Goal: Check status: Check status

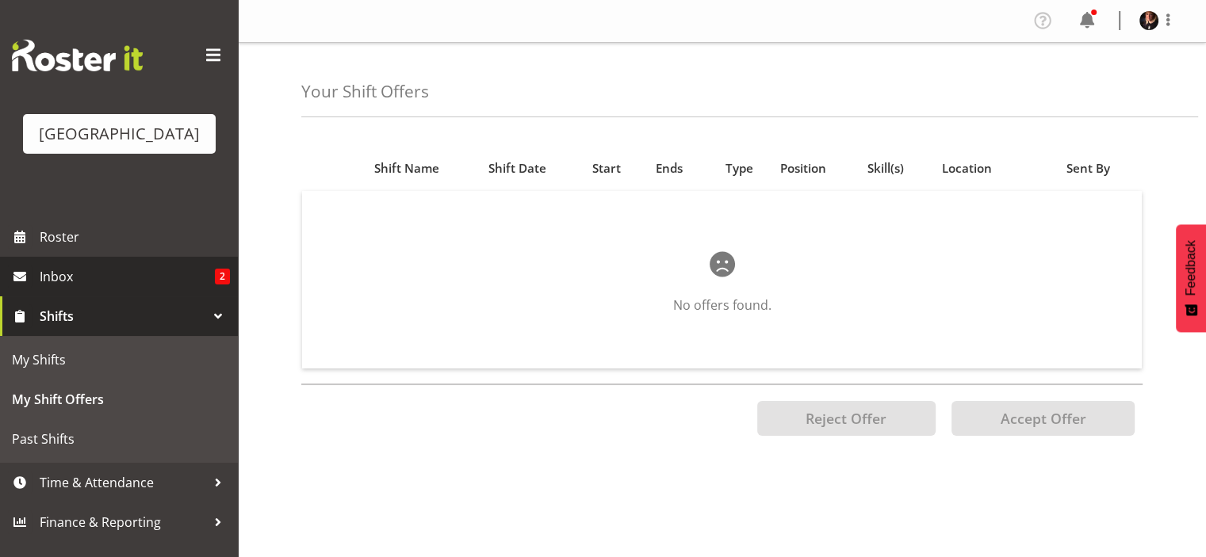
click at [115, 289] on span "Inbox" at bounding box center [127, 277] width 175 height 24
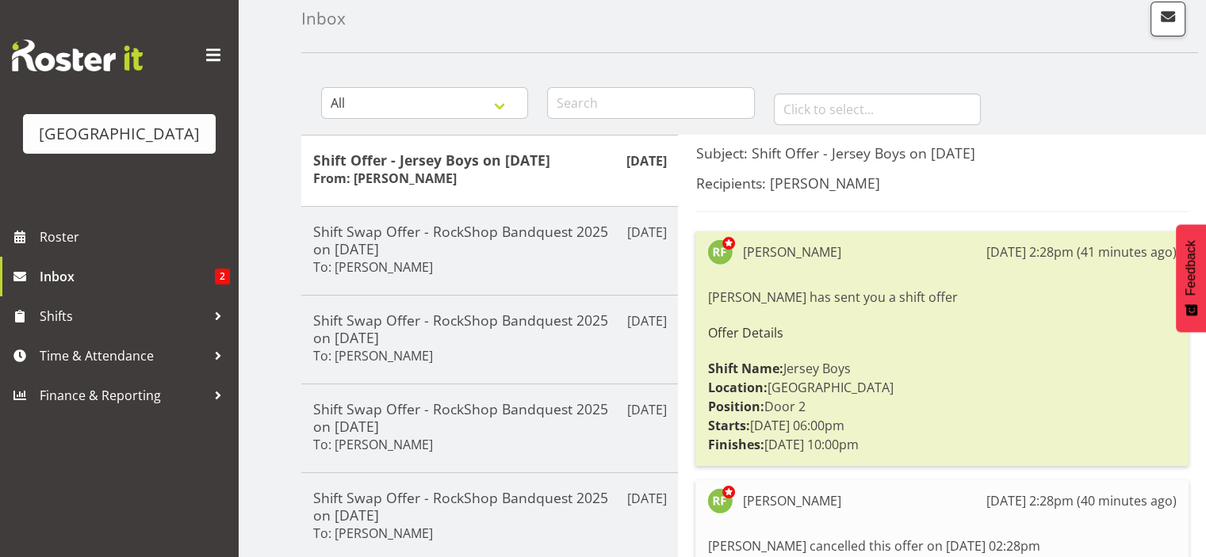
scroll to position [79, 0]
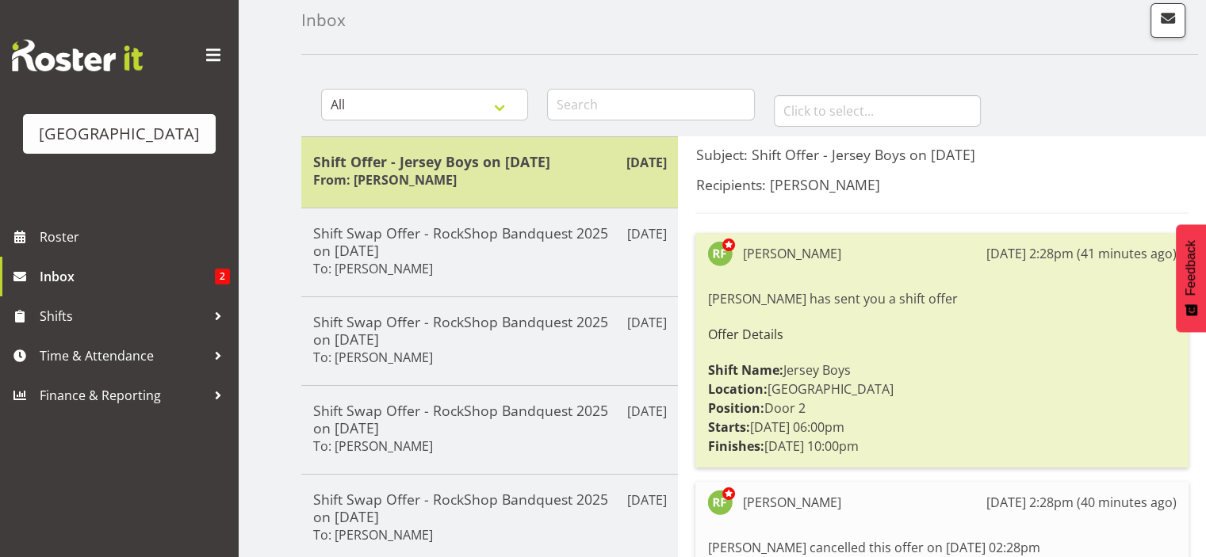
click at [553, 177] on div "Shift Offer - Jersey Boys on [DATE] From: [PERSON_NAME]" at bounding box center [489, 172] width 353 height 39
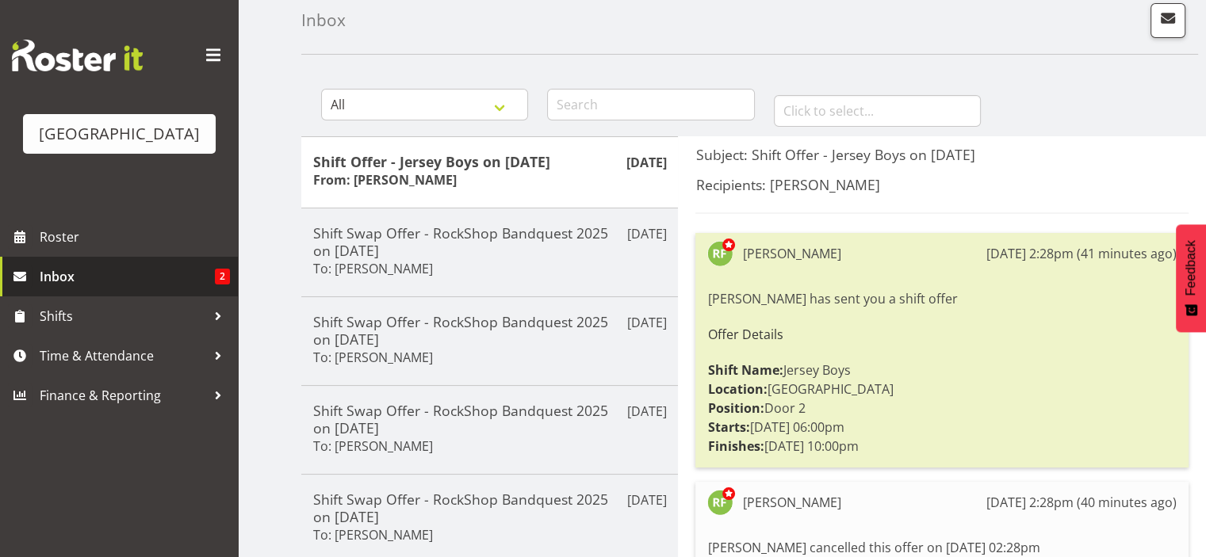
click at [76, 289] on span "Inbox" at bounding box center [127, 277] width 175 height 24
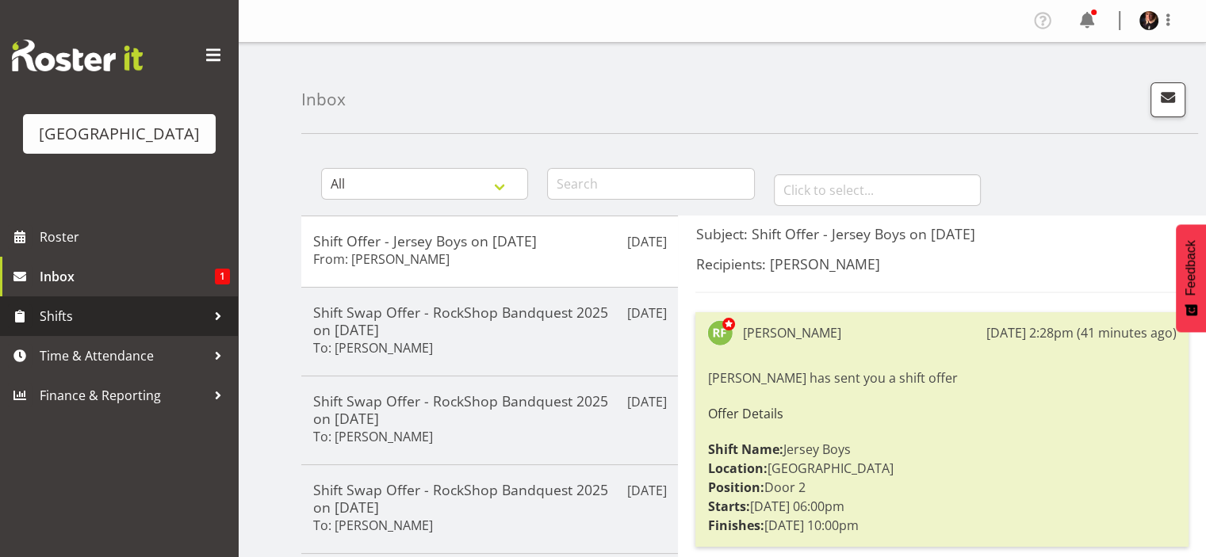
click at [61, 328] on span "Shifts" at bounding box center [123, 316] width 166 height 24
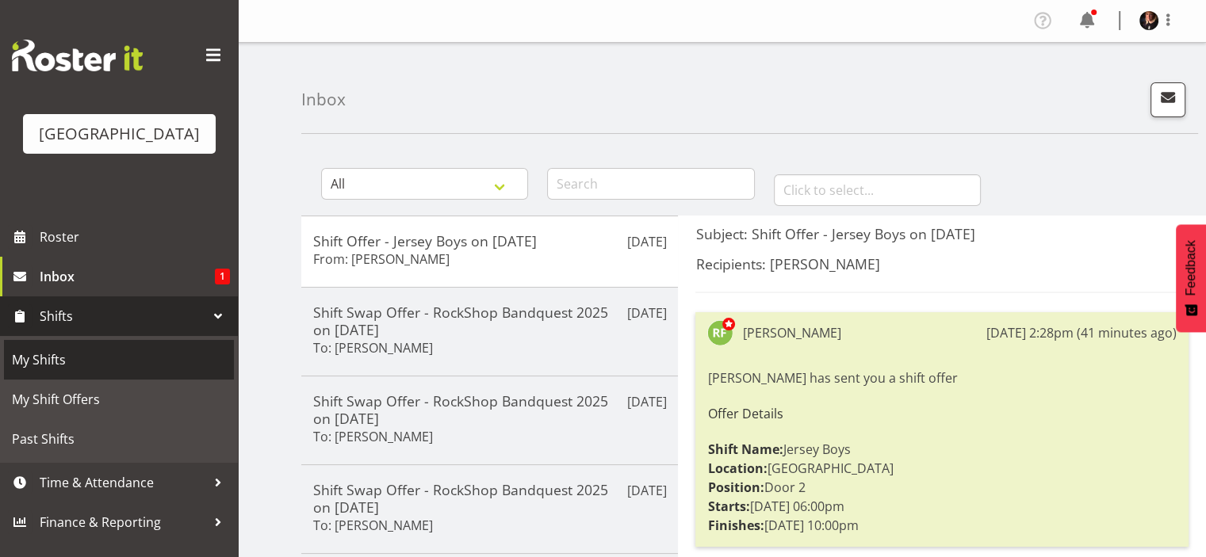
click at [48, 372] on span "My Shifts" at bounding box center [119, 360] width 214 height 24
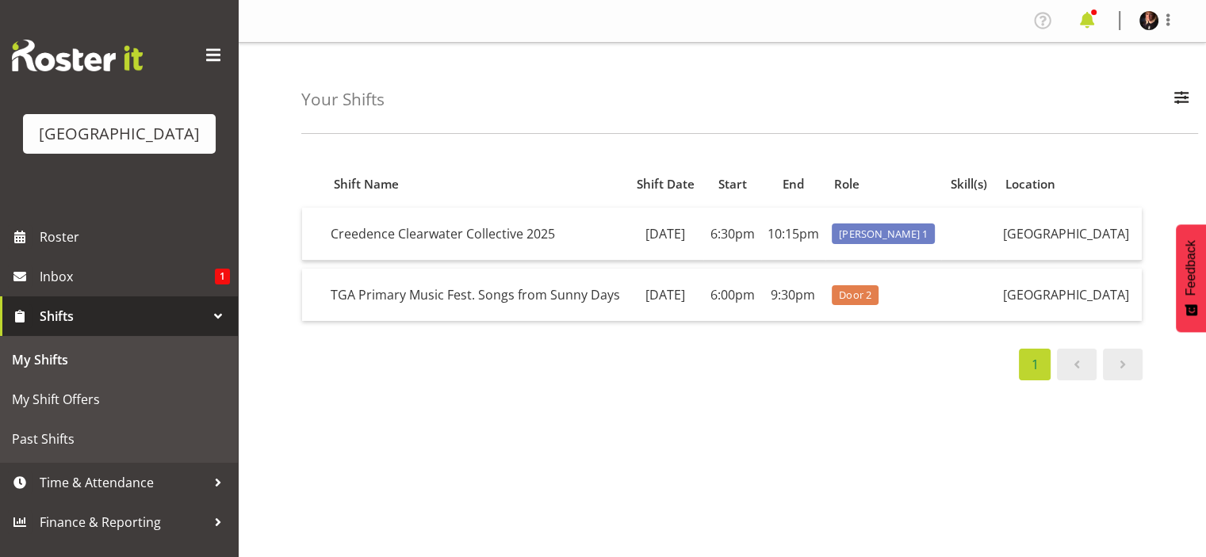
click at [1091, 18] on span at bounding box center [1086, 20] width 25 height 25
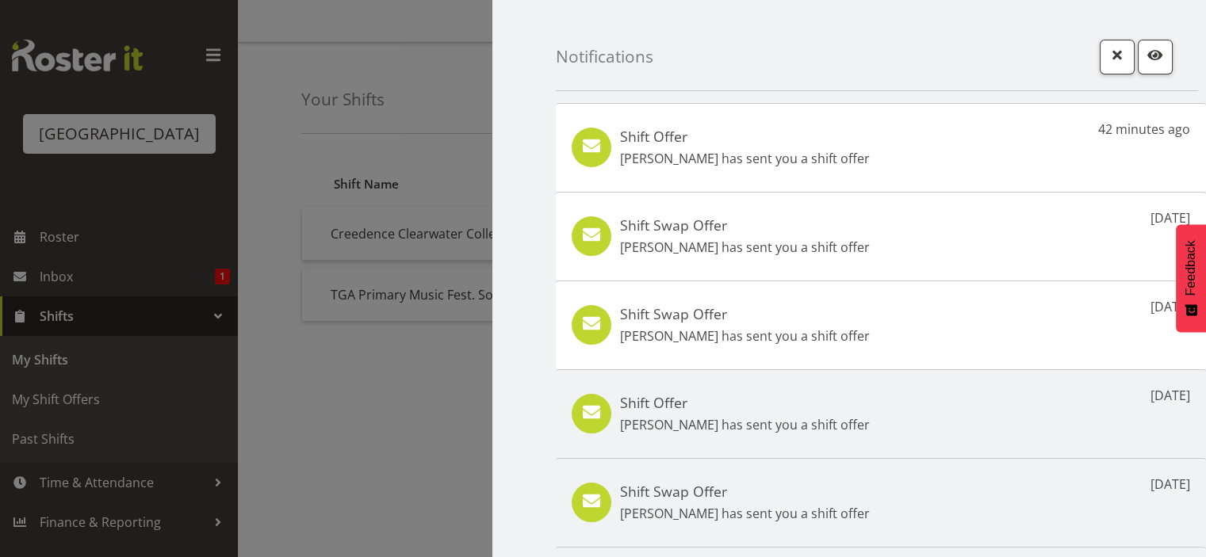
click at [409, 461] on div at bounding box center [603, 278] width 1206 height 557
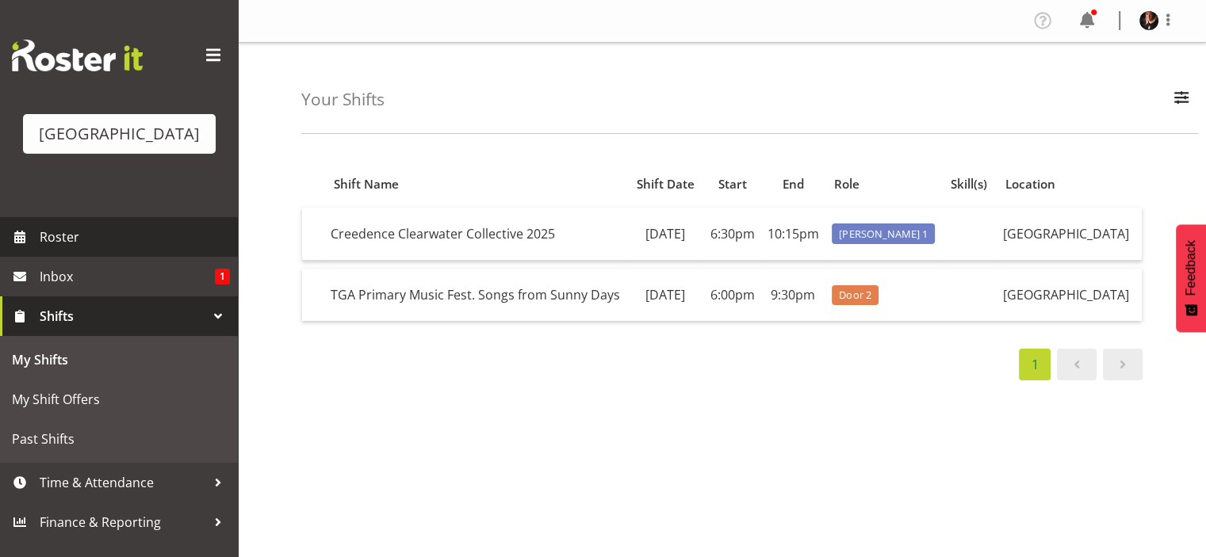
click at [77, 249] on span "Roster" at bounding box center [135, 237] width 190 height 24
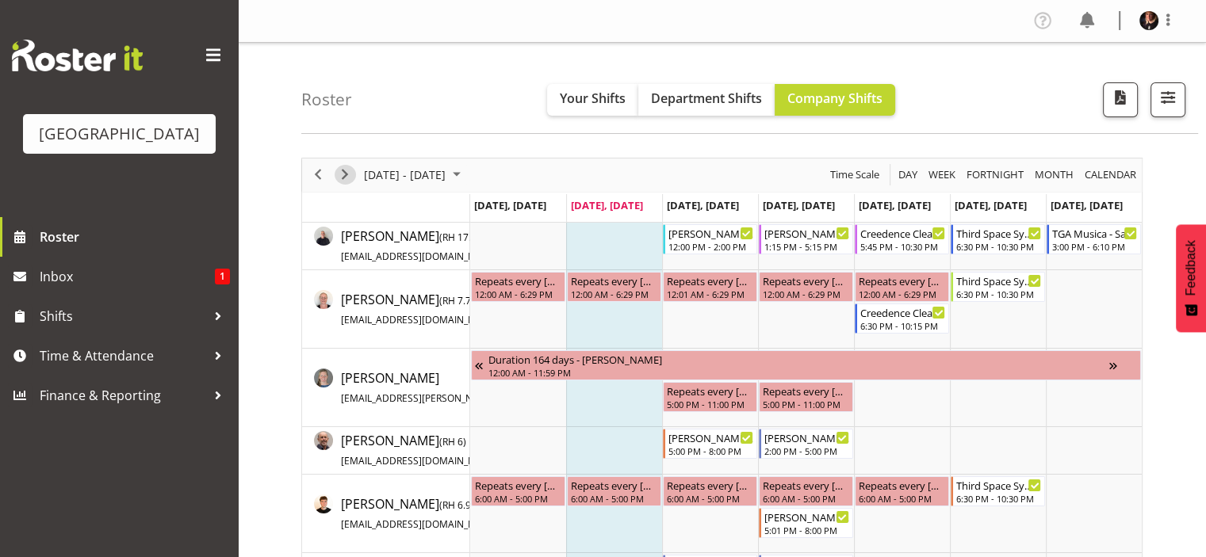
click at [343, 173] on span "Next" at bounding box center [344, 175] width 19 height 20
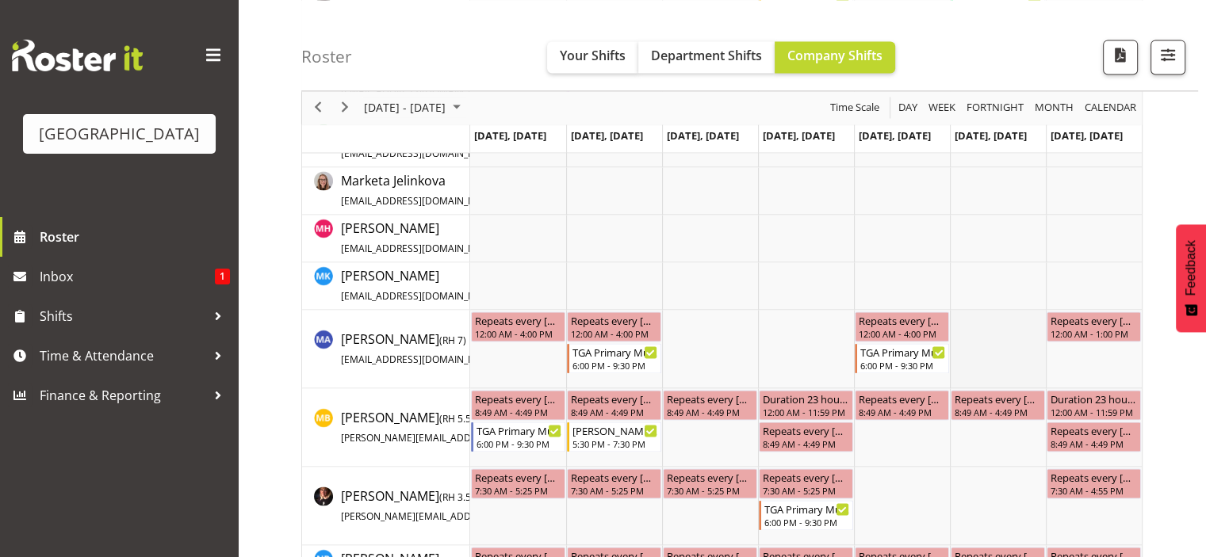
scroll to position [2458, 0]
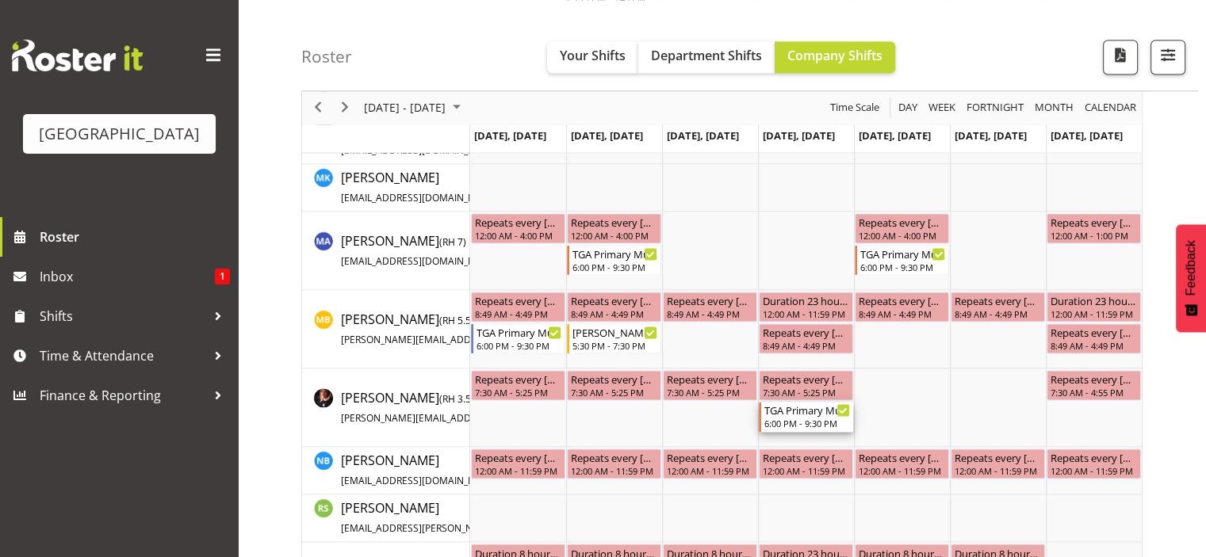
click at [810, 422] on div "6:00 PM - 9:30 PM" at bounding box center [807, 423] width 86 height 13
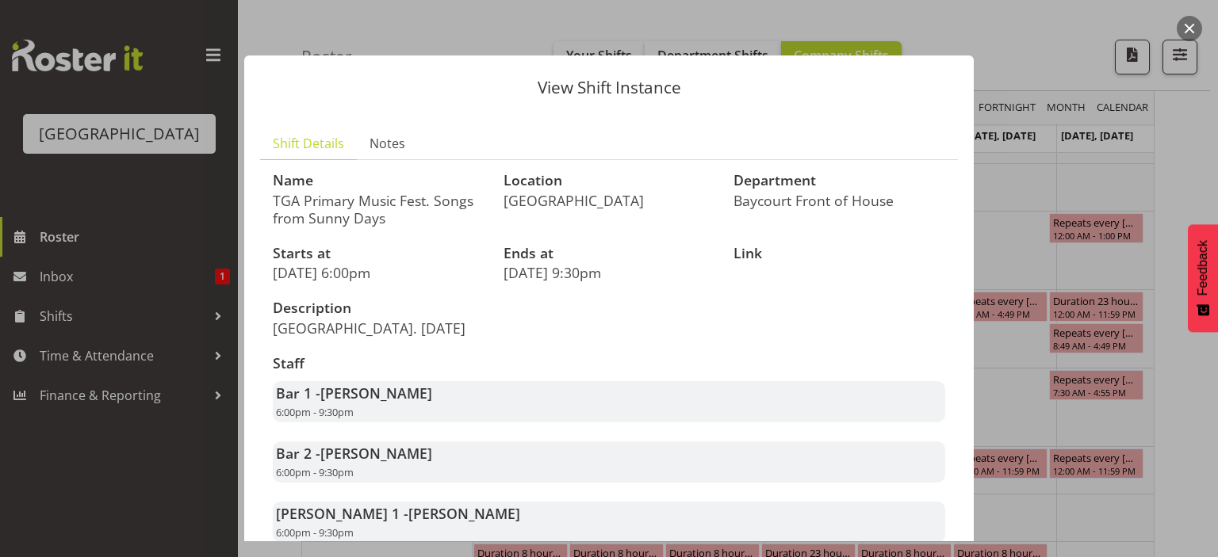
click at [1036, 174] on div at bounding box center [609, 278] width 1218 height 557
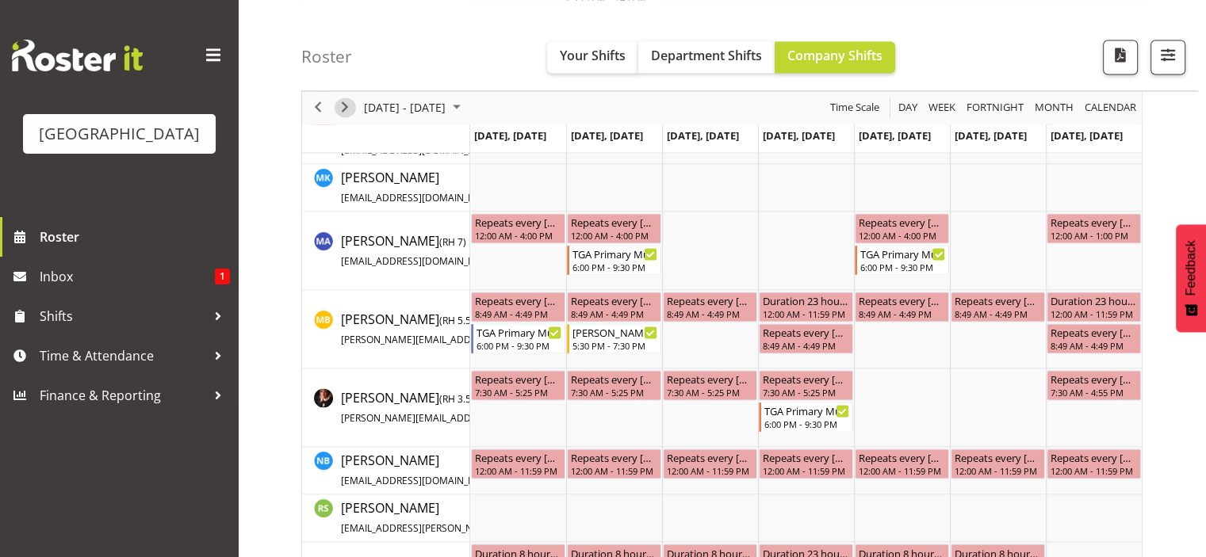
click at [343, 108] on span "Next" at bounding box center [344, 108] width 19 height 20
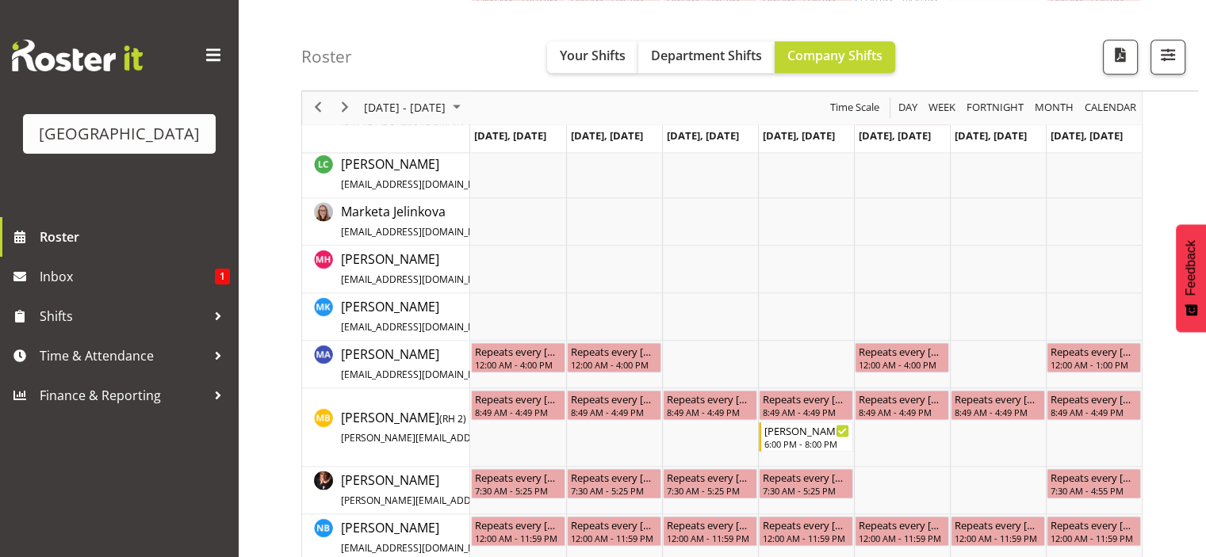
scroll to position [2411, 0]
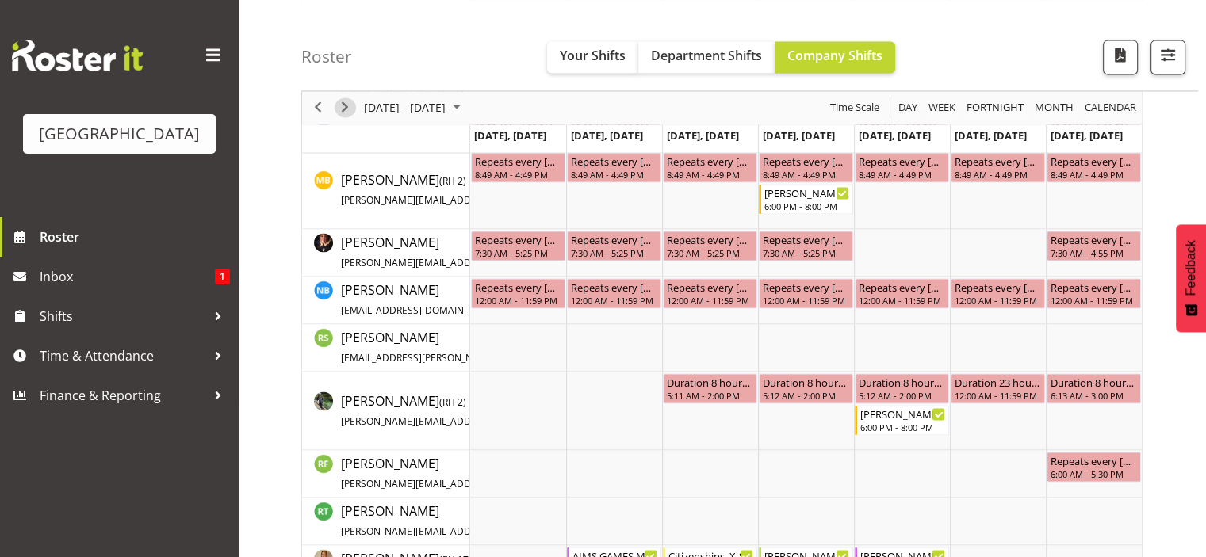
click at [338, 107] on span "Next" at bounding box center [344, 108] width 19 height 20
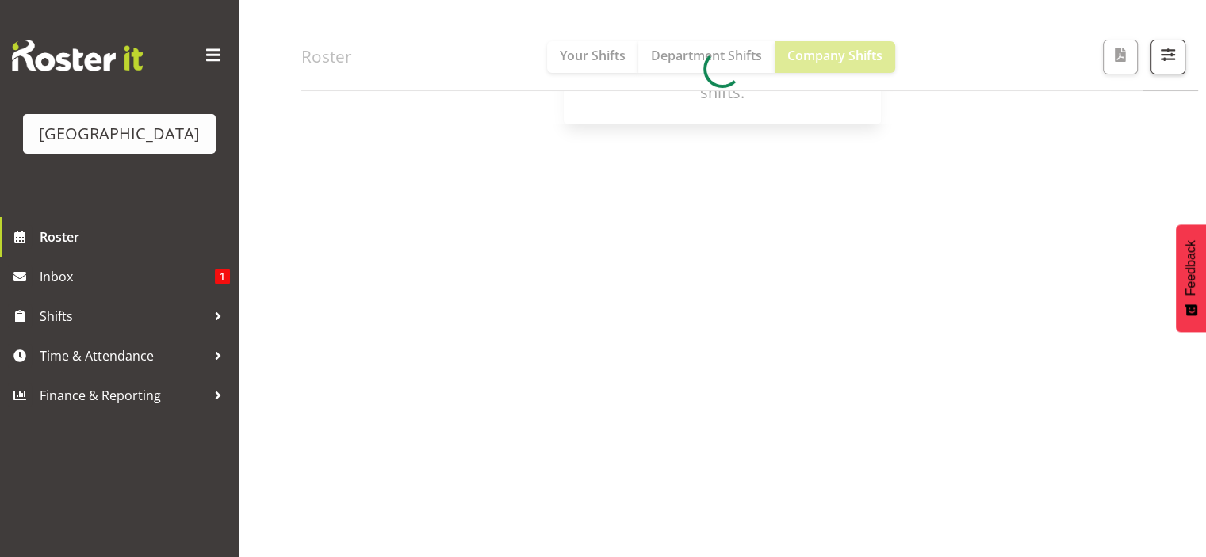
scroll to position [222, 0]
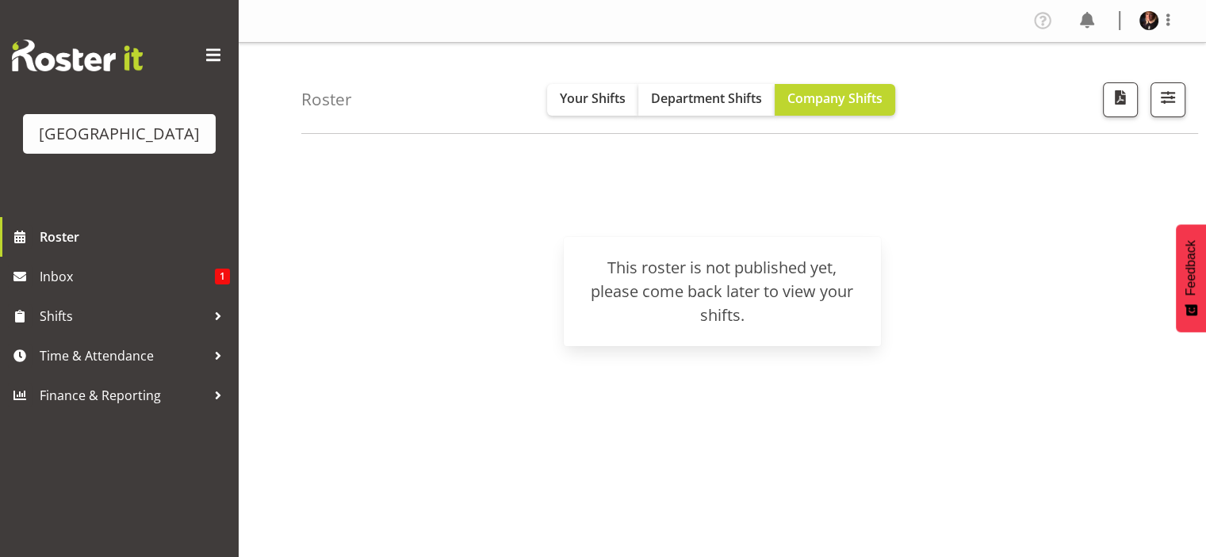
click at [692, 438] on div "[DATE] - [DATE] [DATE] Day Week Fortnight Month calendar Month Agenda Time Scal…" at bounding box center [753, 463] width 905 height 634
